Goal: Task Accomplishment & Management: Complete application form

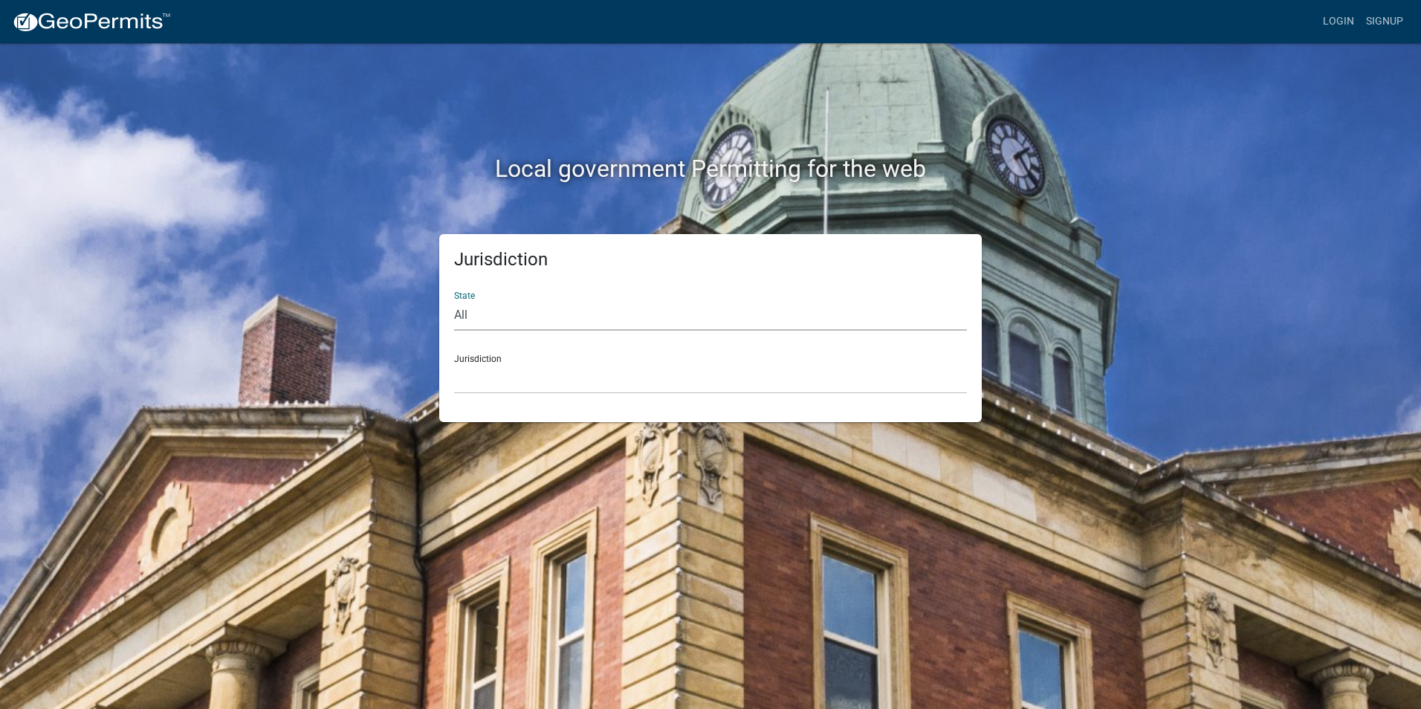
click at [573, 309] on select "All Colorado Georgia Indiana Iowa Kansas Minnesota Ohio South Carolina Wisconsin" at bounding box center [710, 315] width 513 height 30
select select "[US_STATE]"
click at [454, 300] on select "All Colorado Georgia Indiana Iowa Kansas Minnesota Ohio South Carolina Wisconsin" at bounding box center [710, 315] width 513 height 30
click at [514, 381] on select "City of Charlestown, Indiana City of Jeffersonville, Indiana City of Logansport…" at bounding box center [710, 378] width 513 height 30
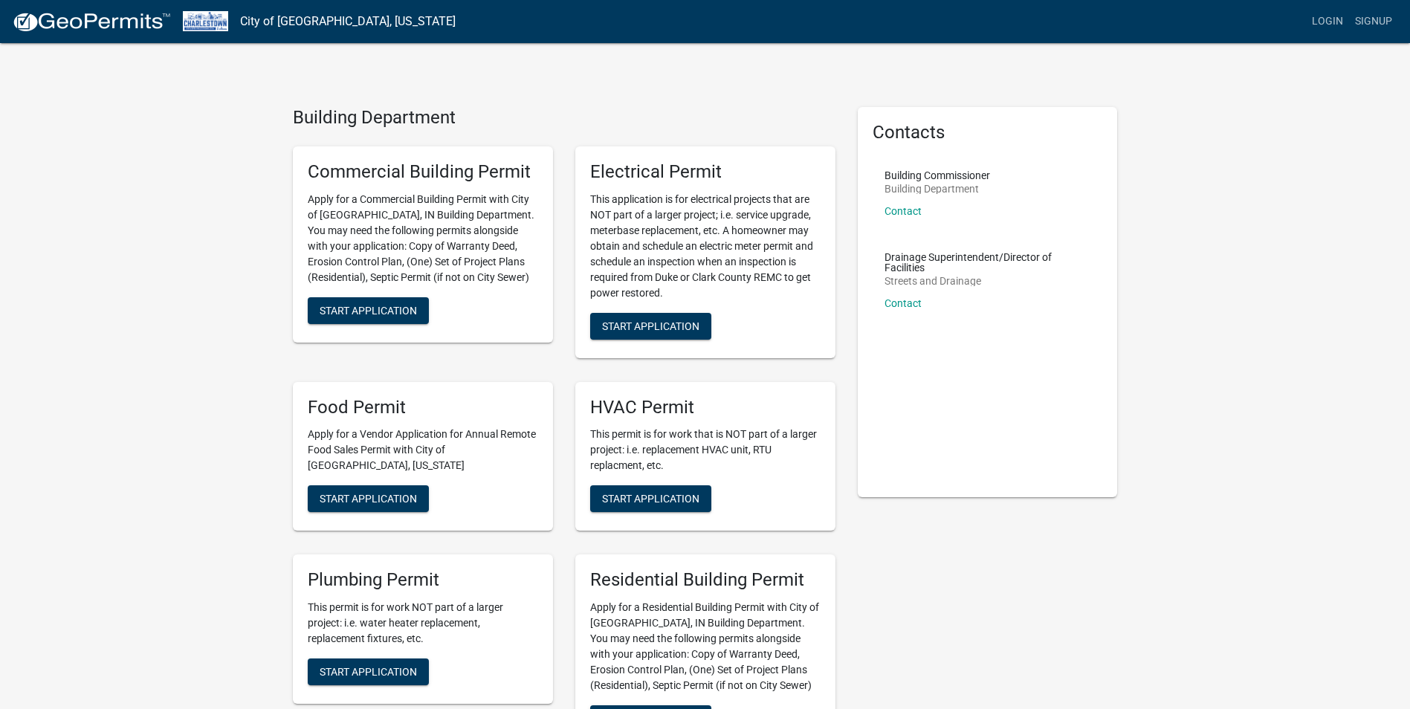
click at [1320, 16] on link "Login" at bounding box center [1327, 21] width 43 height 28
click at [1371, 18] on link "Signup" at bounding box center [1373, 21] width 49 height 28
click at [1335, 30] on link "Login" at bounding box center [1327, 21] width 43 height 28
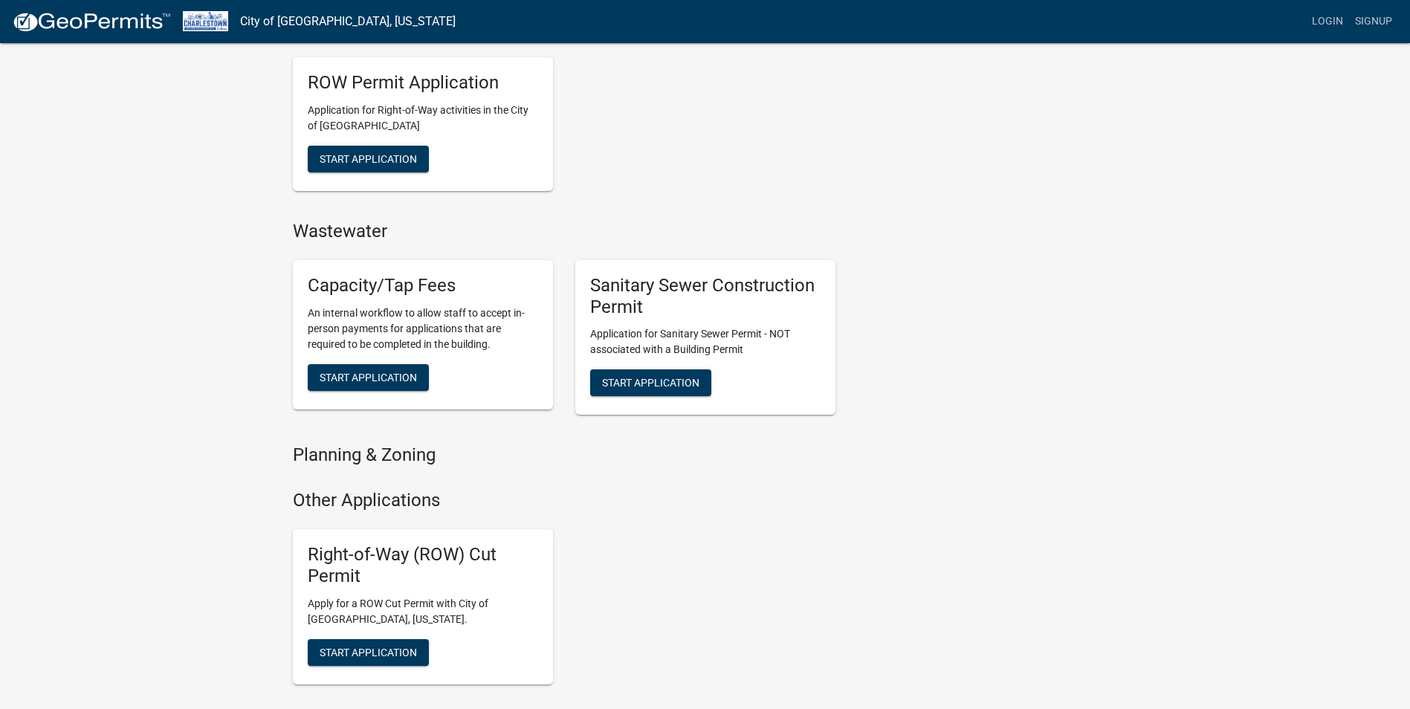
scroll to position [743, 0]
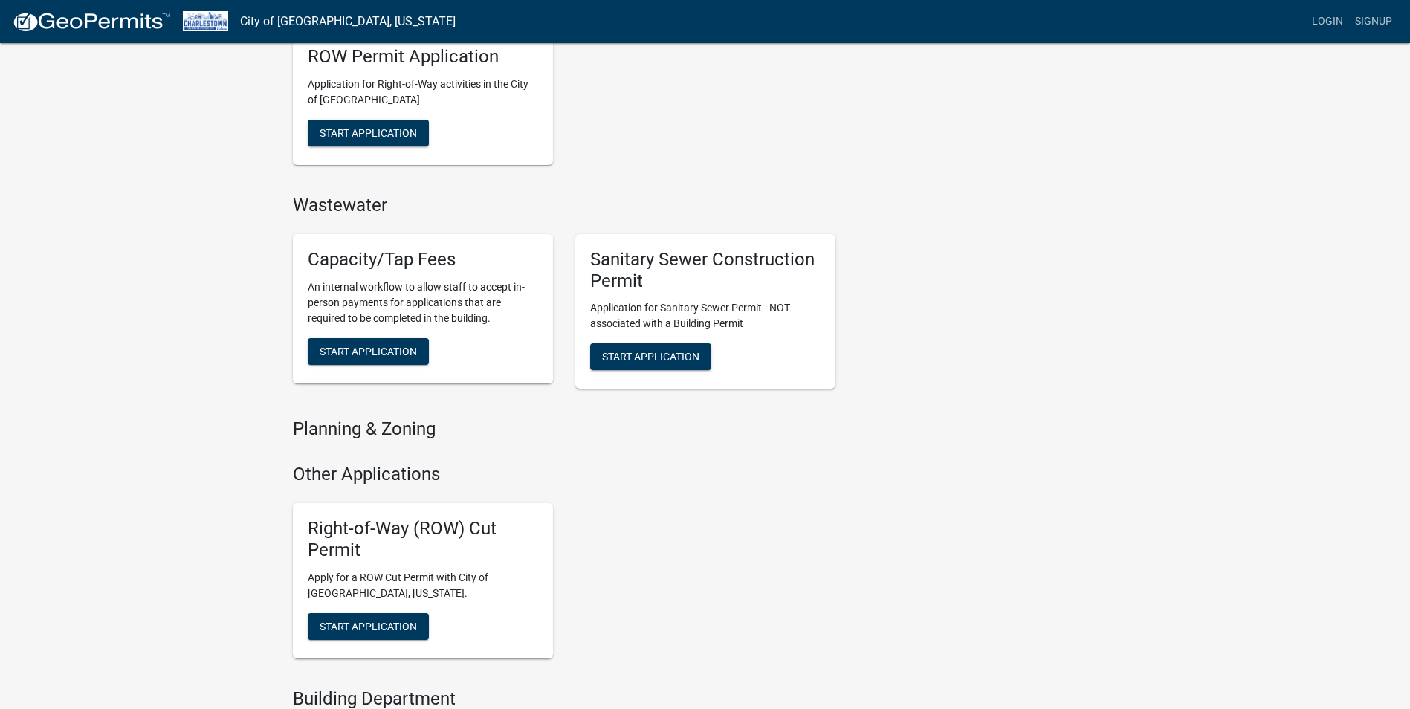
click at [618, 311] on p "Application for Sanitary Sewer Permit - NOT associated with a Building Permit" at bounding box center [705, 315] width 230 height 31
drag, startPoint x: 618, startPoint y: 311, endPoint x: 896, endPoint y: 314, distance: 277.9
click at [896, 314] on div "Contacts Building Commissioner Building Department Contact Drainage Superintend…" at bounding box center [987, 385] width 282 height 2043
